Goal: Task Accomplishment & Management: Complete application form

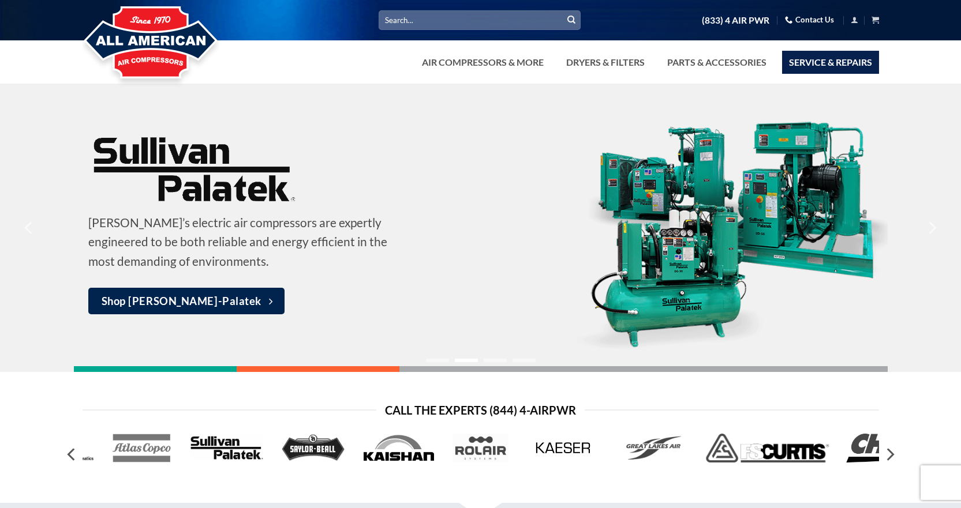
click at [821, 59] on link "Service & Repairs" at bounding box center [830, 62] width 97 height 23
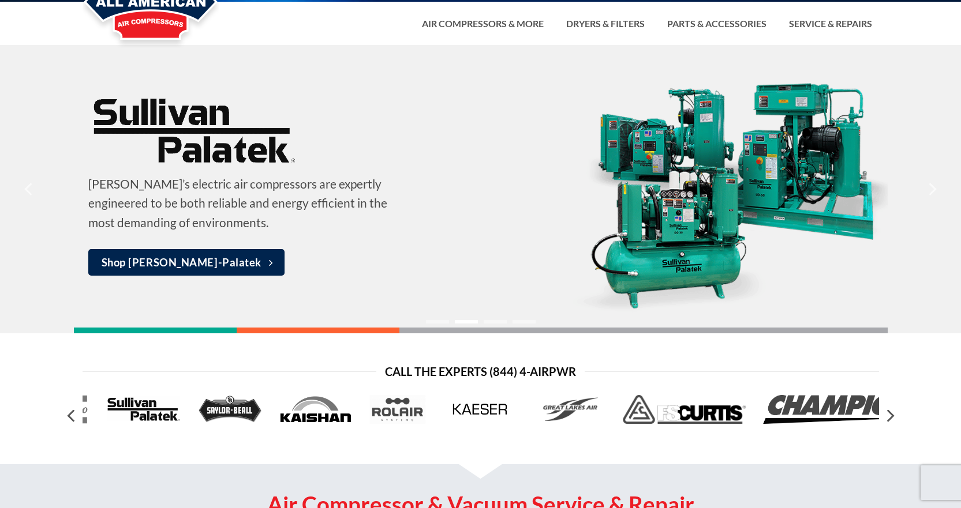
scroll to position [115, 0]
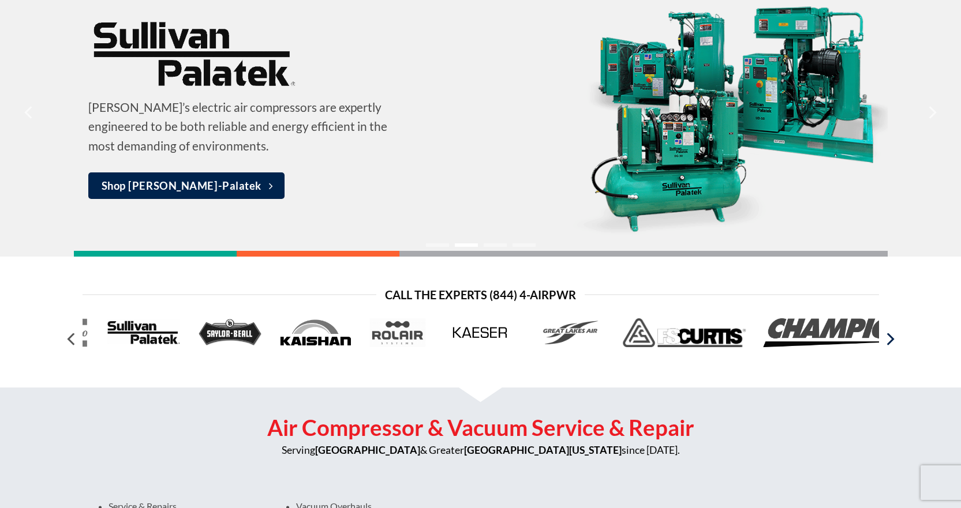
click at [889, 339] on icon "Next" at bounding box center [889, 339] width 21 height 21
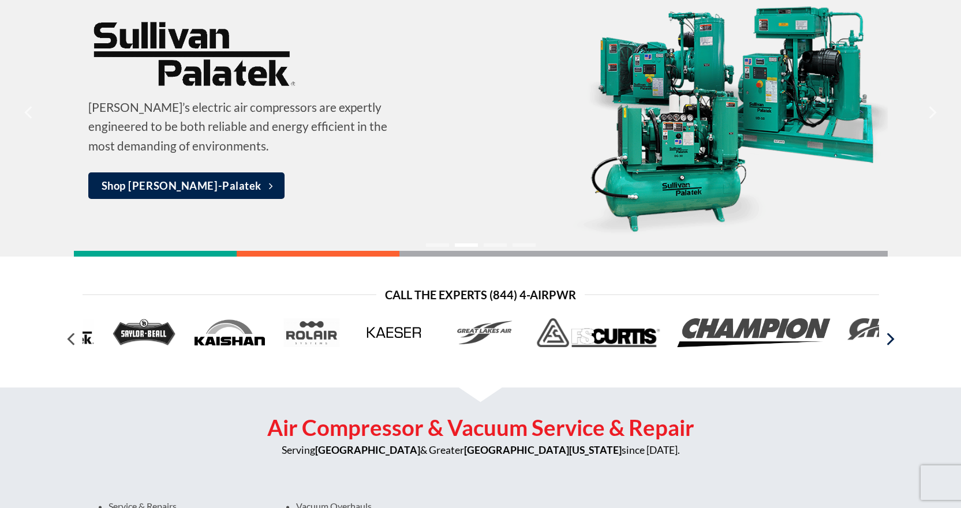
click at [889, 339] on icon "Next" at bounding box center [889, 339] width 21 height 21
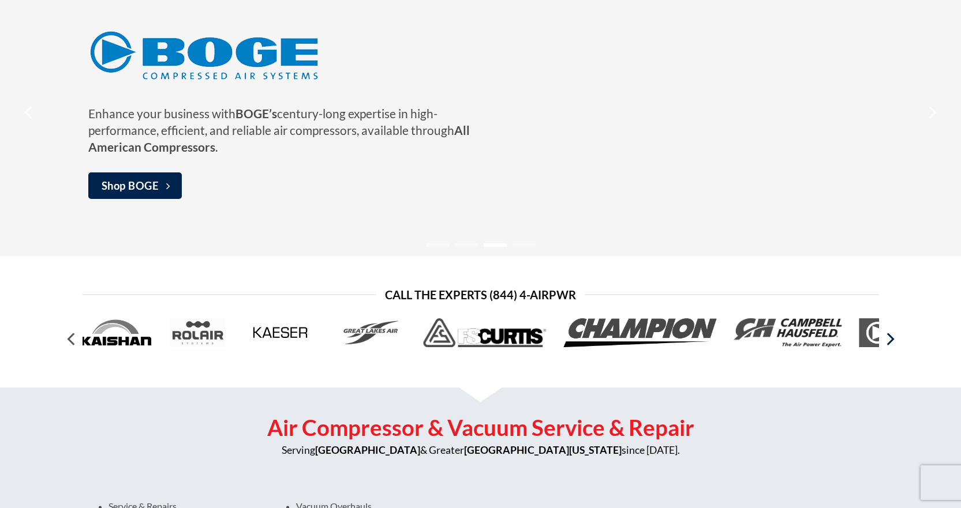
click at [889, 339] on icon "Next" at bounding box center [889, 339] width 21 height 21
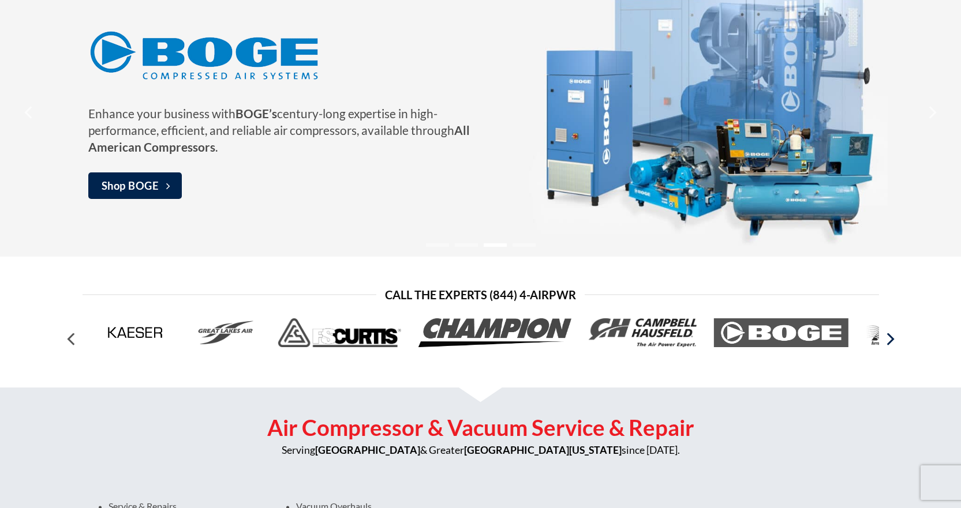
click at [889, 339] on icon "Next" at bounding box center [889, 339] width 21 height 21
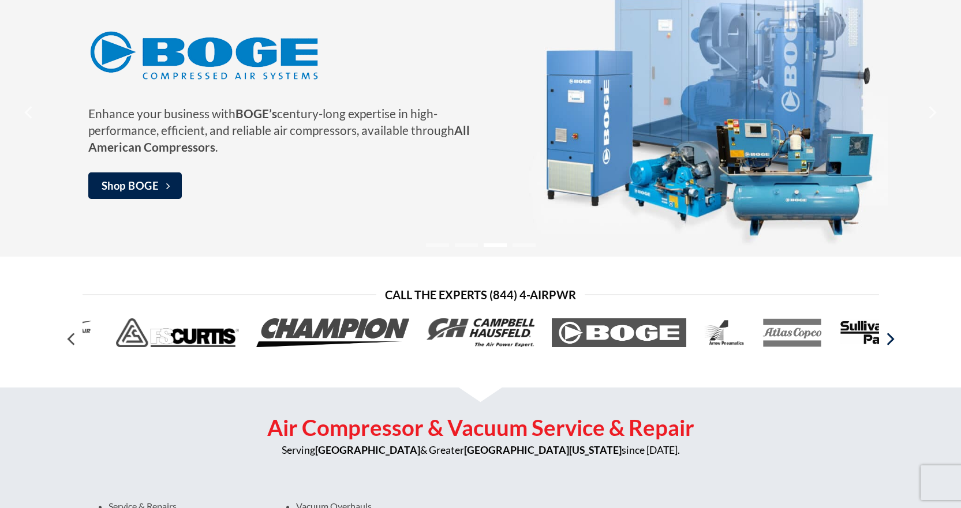
click at [889, 339] on icon "Next" at bounding box center [889, 339] width 21 height 21
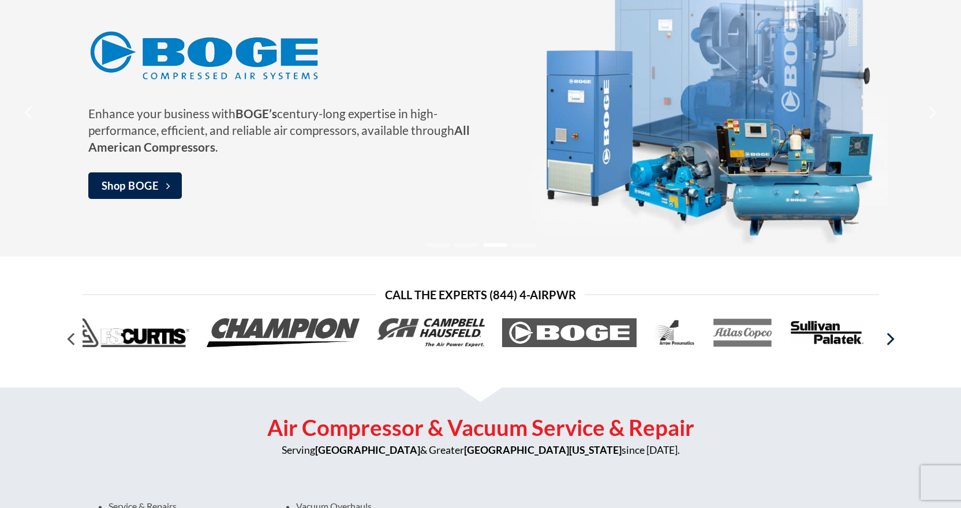
click at [889, 339] on icon "Next" at bounding box center [889, 339] width 21 height 21
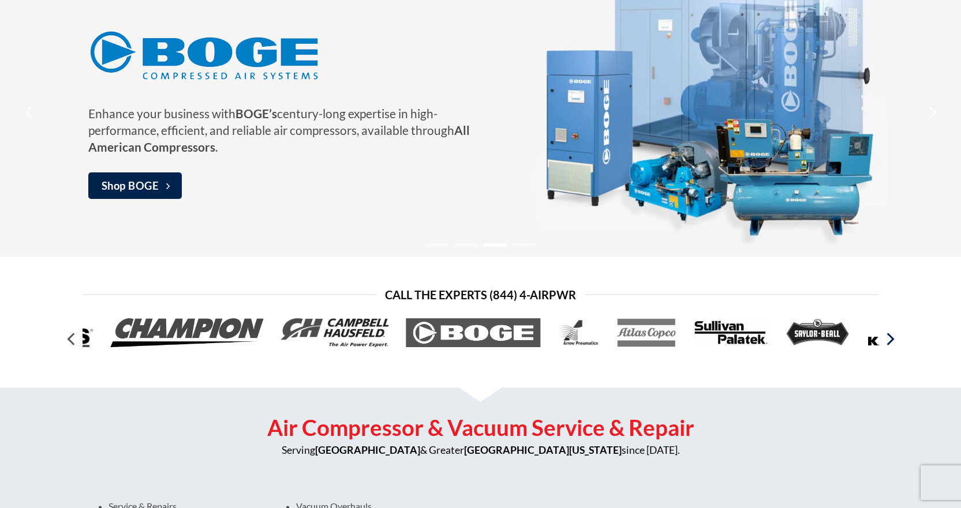
click at [889, 339] on icon "Next" at bounding box center [889, 339] width 21 height 21
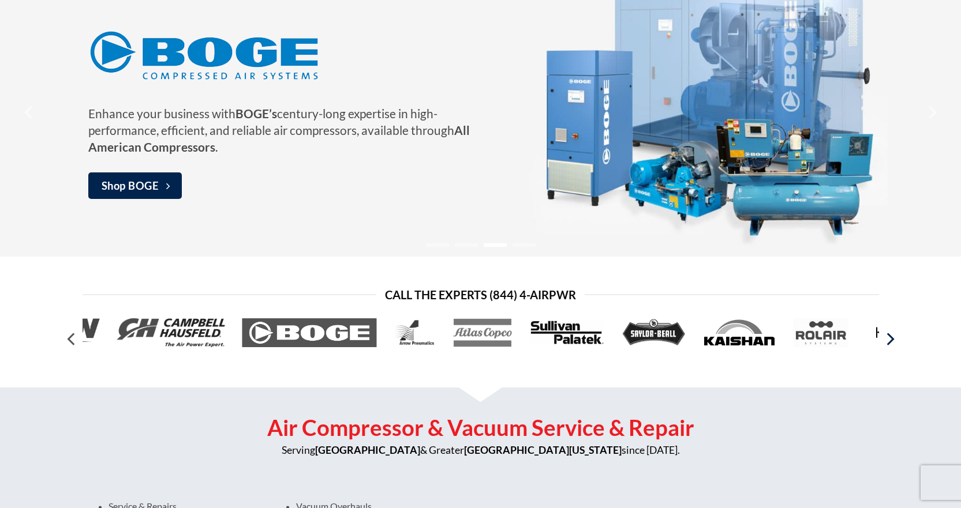
click at [888, 336] on icon "Next" at bounding box center [889, 339] width 21 height 21
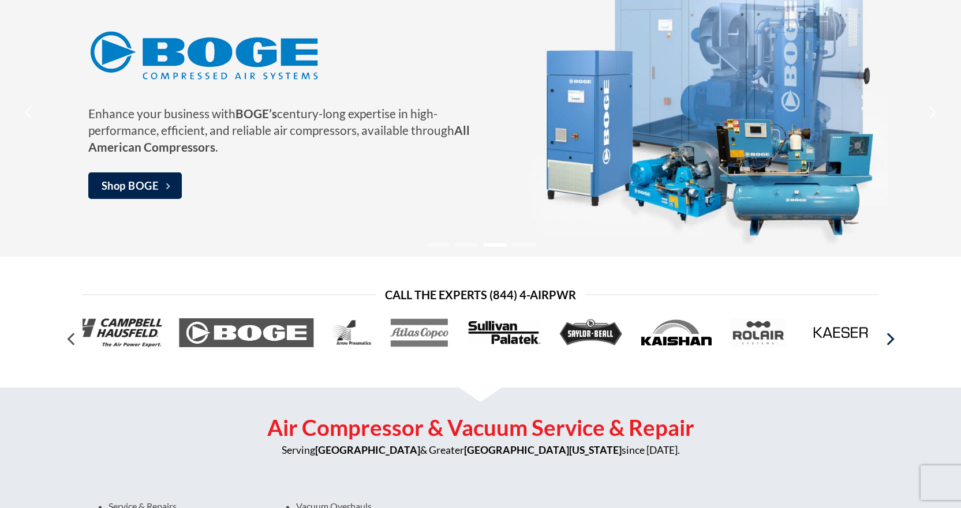
click at [888, 336] on icon "Next" at bounding box center [889, 339] width 21 height 21
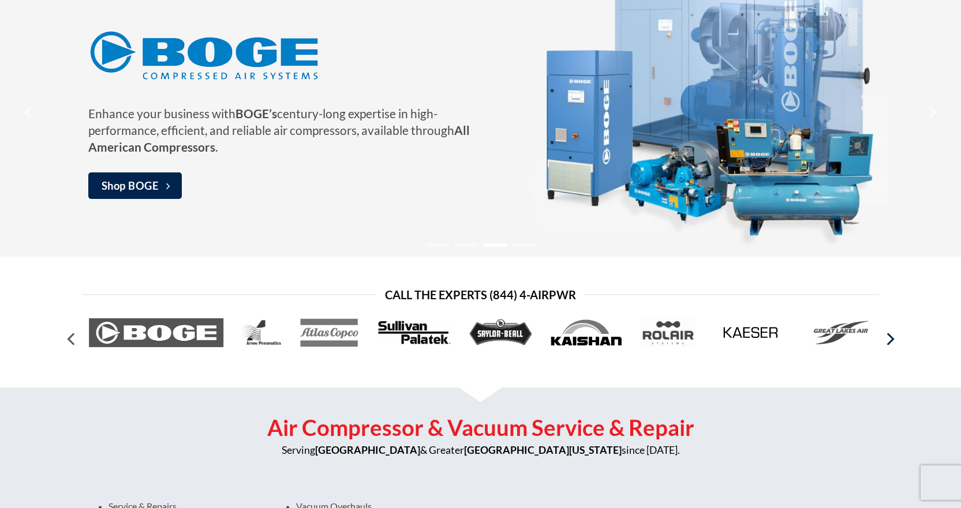
click at [888, 336] on icon "Next" at bounding box center [889, 339] width 21 height 21
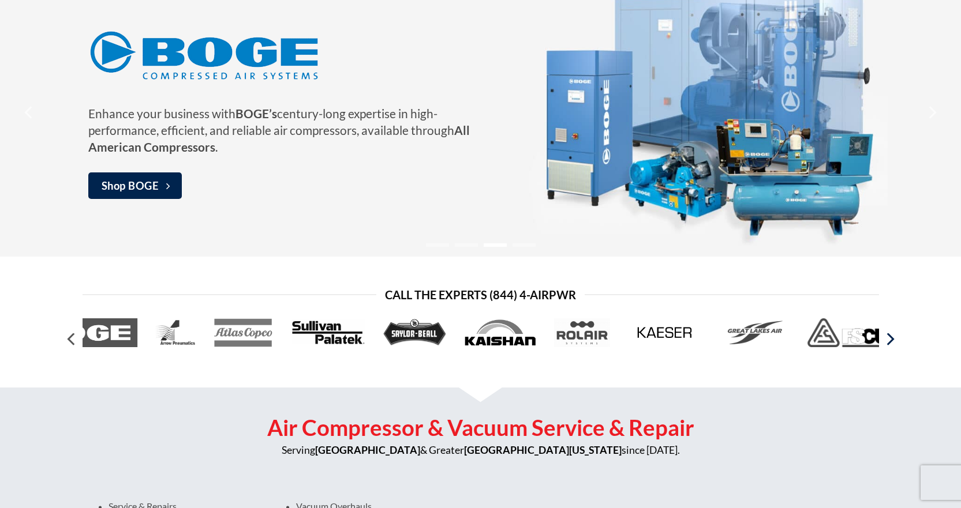
click at [888, 336] on icon "Next" at bounding box center [889, 339] width 21 height 21
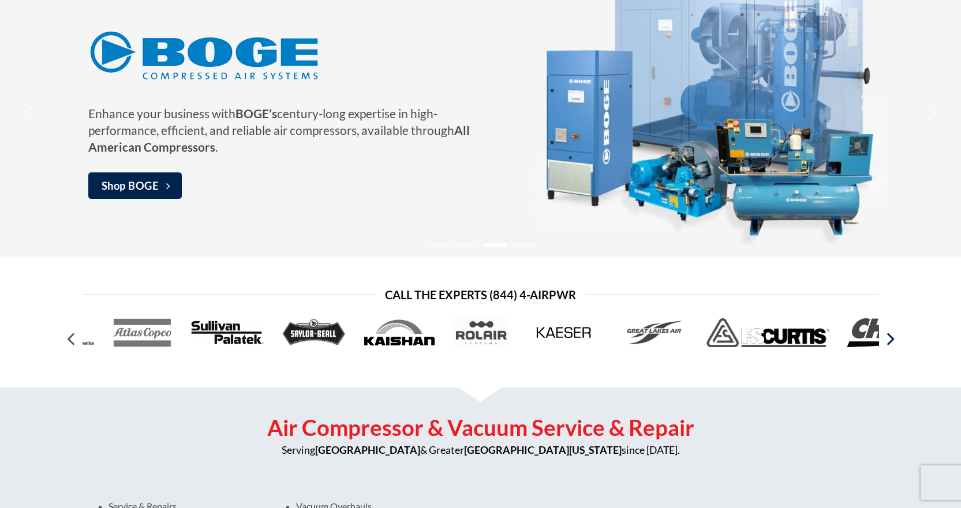
click at [888, 336] on icon "Next" at bounding box center [889, 339] width 21 height 21
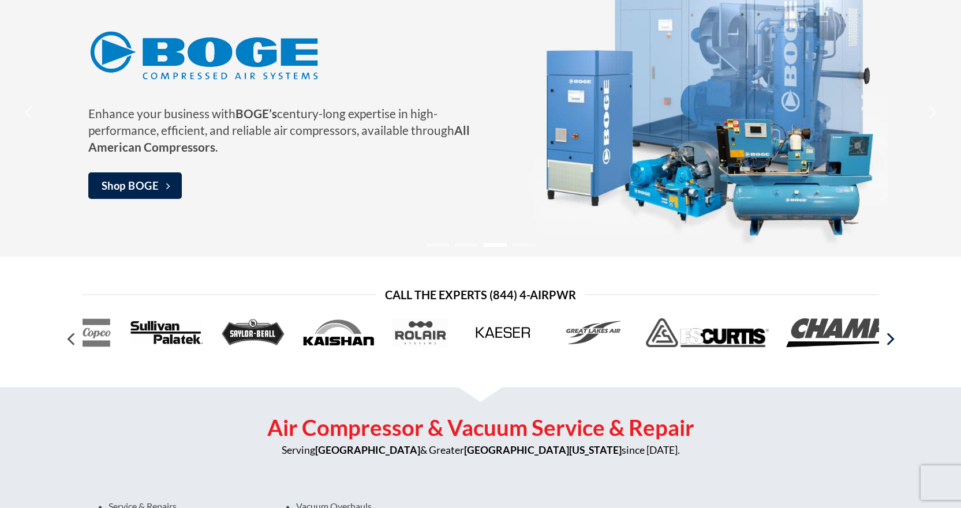
click at [888, 336] on icon "Next" at bounding box center [889, 339] width 21 height 21
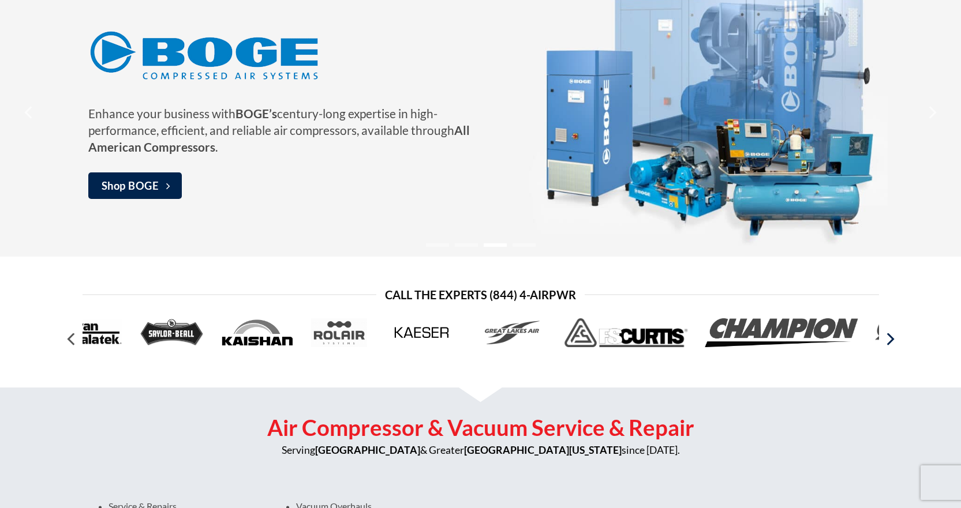
click at [888, 336] on icon "Next" at bounding box center [889, 339] width 21 height 21
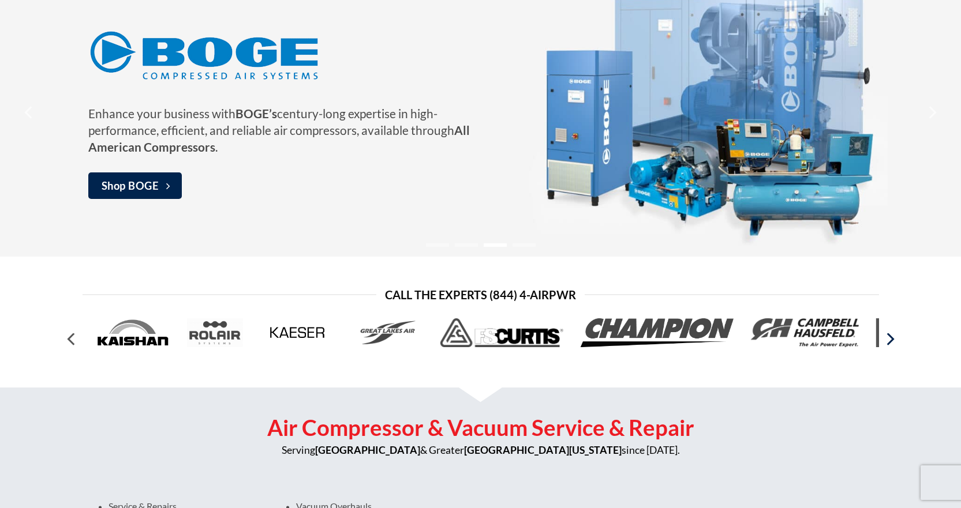
click at [888, 336] on icon "Next" at bounding box center [889, 339] width 21 height 21
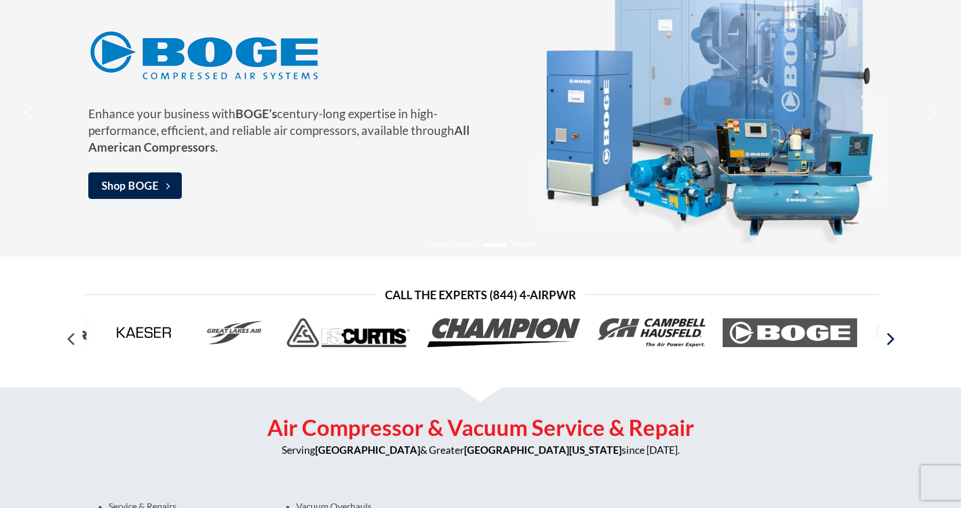
click at [888, 336] on icon "Next" at bounding box center [889, 339] width 21 height 21
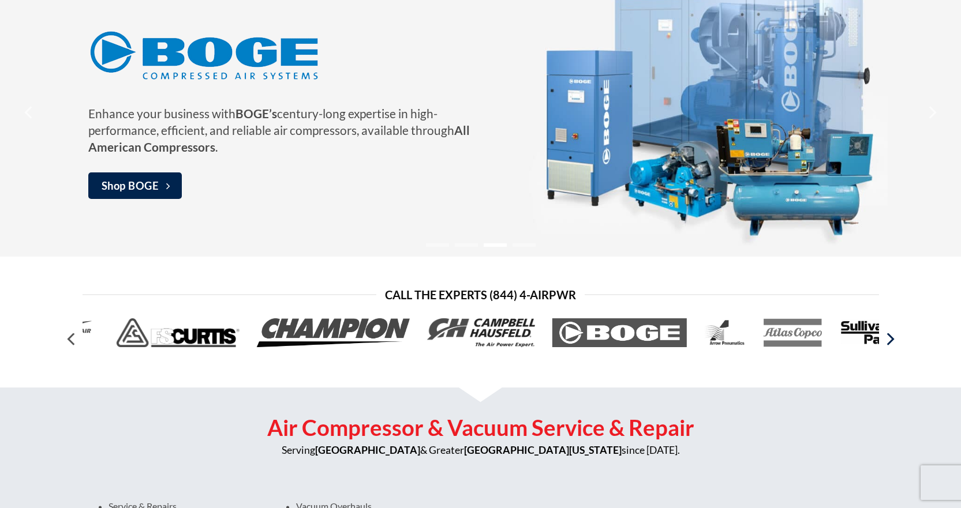
click at [888, 336] on icon "Next" at bounding box center [889, 339] width 21 height 21
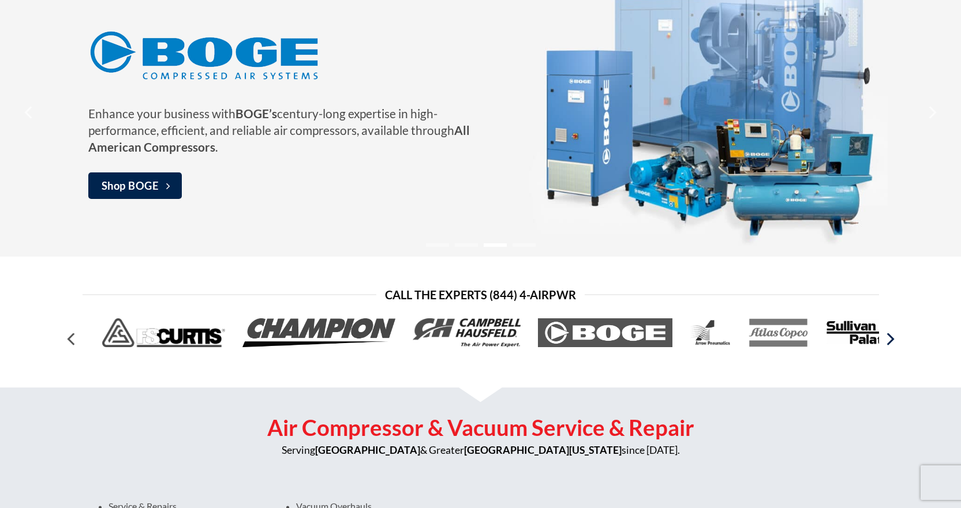
click at [888, 336] on icon "Next" at bounding box center [889, 339] width 21 height 21
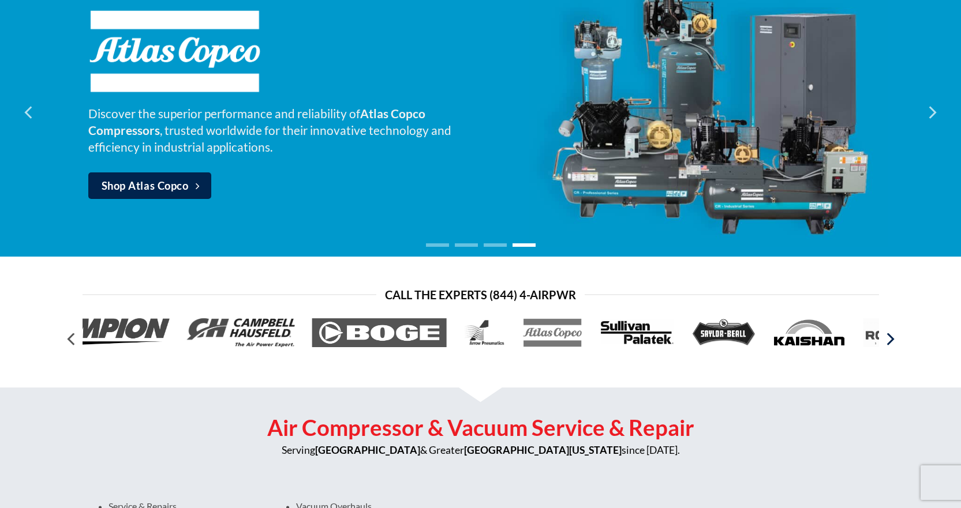
click at [889, 335] on icon "Next" at bounding box center [891, 340] width 8 height 13
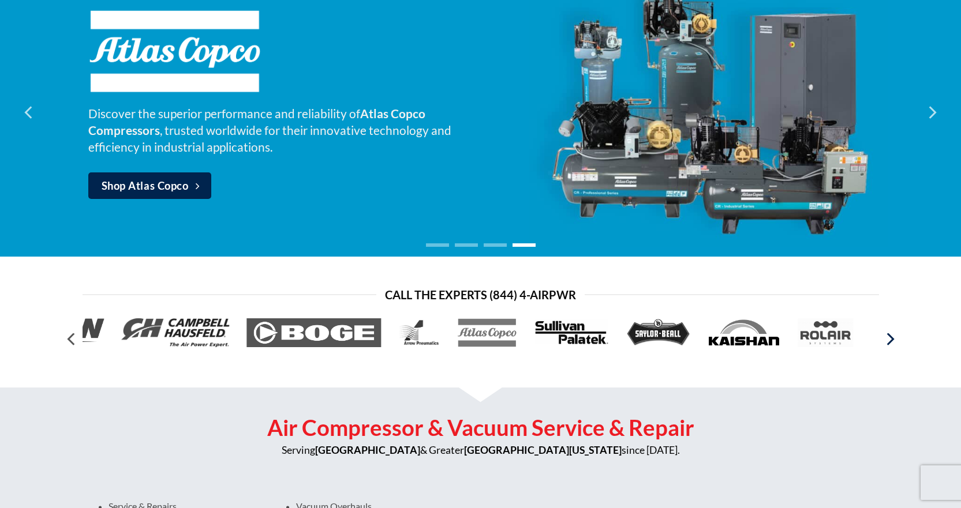
click at [889, 335] on icon "Next" at bounding box center [891, 340] width 8 height 13
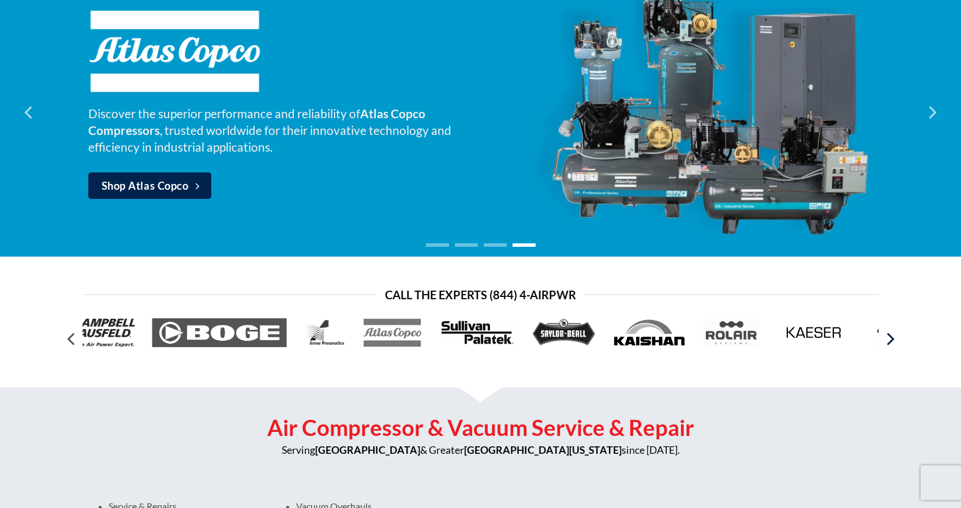
click at [889, 335] on icon "Next" at bounding box center [891, 340] width 8 height 13
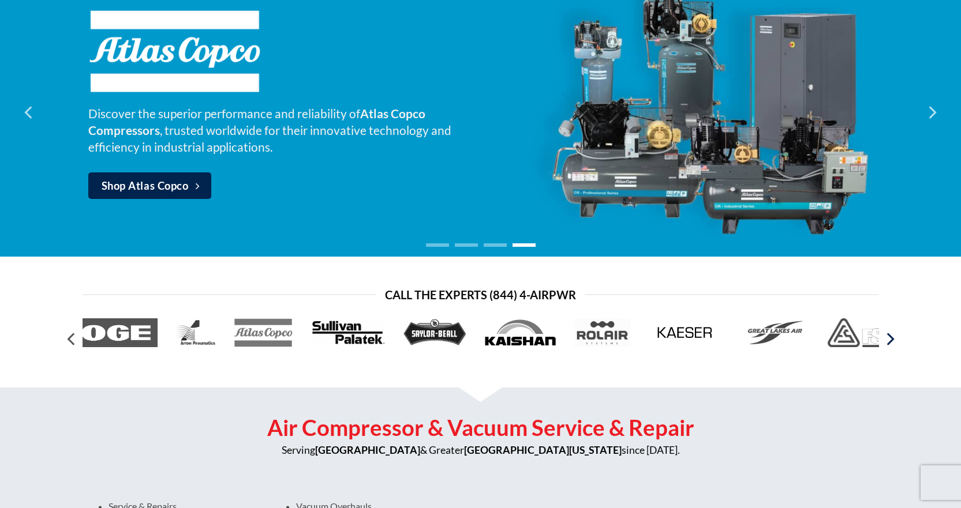
click at [889, 335] on icon "Next" at bounding box center [891, 340] width 8 height 13
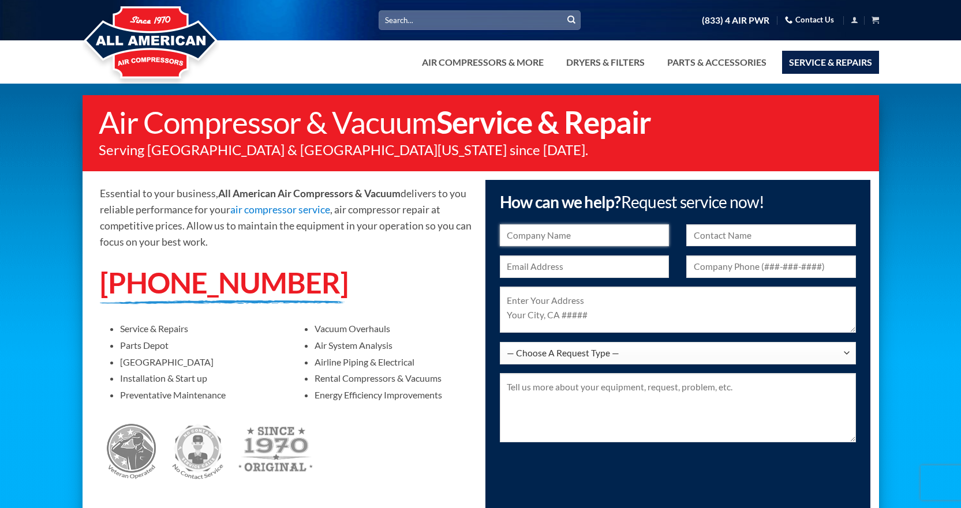
click at [561, 238] on input "text" at bounding box center [585, 236] width 170 height 23
type input "Memorial"
